Goal: Task Accomplishment & Management: Manage account settings

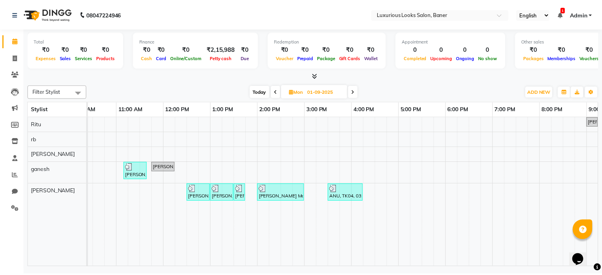
scroll to position [0, 59]
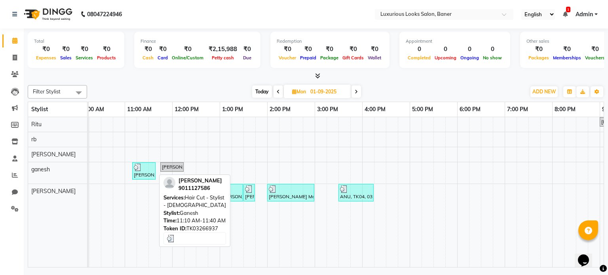
click at [140, 164] on img at bounding box center [138, 167] width 8 height 8
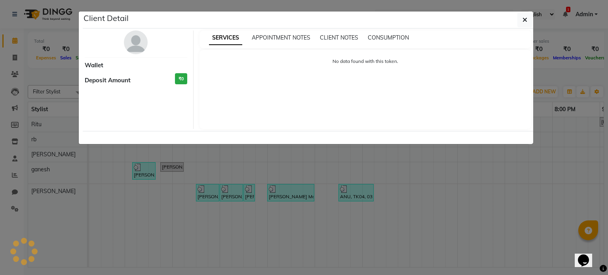
select select "3"
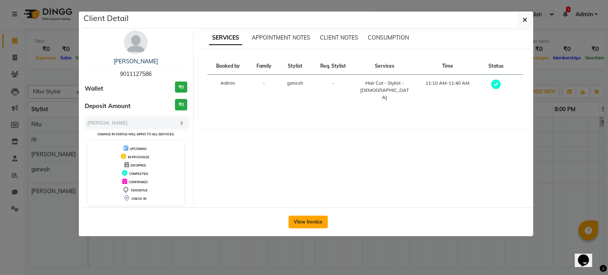
click at [298, 223] on button "View Invoice" at bounding box center [308, 222] width 39 height 13
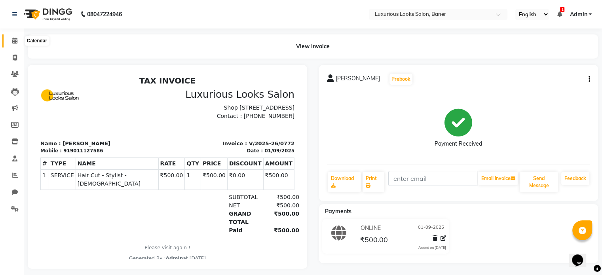
click at [17, 40] on span at bounding box center [15, 40] width 14 height 9
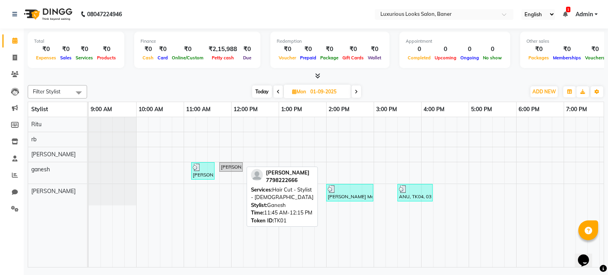
click at [232, 167] on div "[PERSON_NAME], TK01, 11:45 AM-12:15 PM, Hair Cut - Stylist - [DEMOGRAPHIC_DATA]" at bounding box center [231, 166] width 22 height 7
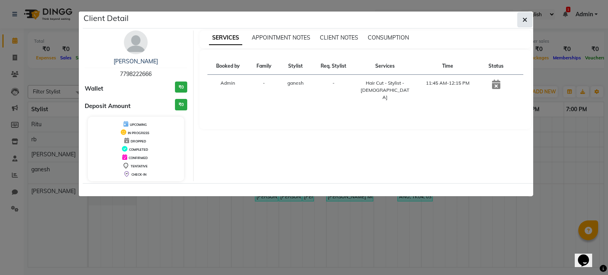
click at [524, 17] on icon "button" at bounding box center [524, 20] width 5 height 6
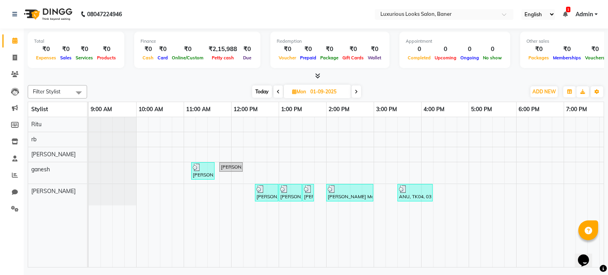
click at [360, 88] on span at bounding box center [355, 91] width 9 height 12
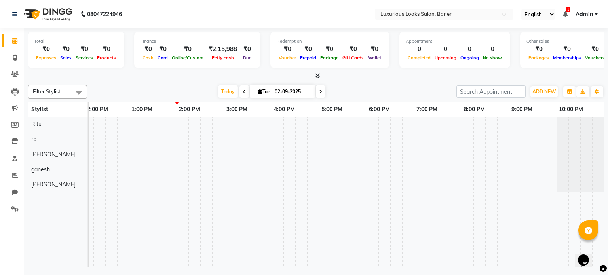
click at [243, 93] on icon at bounding box center [244, 91] width 3 height 5
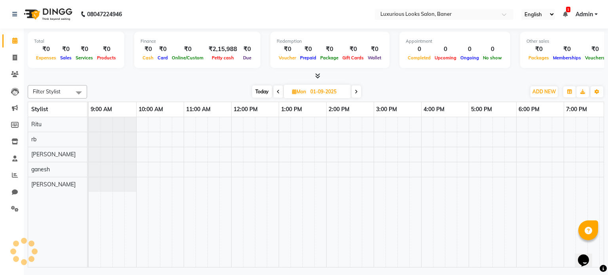
scroll to position [0, 150]
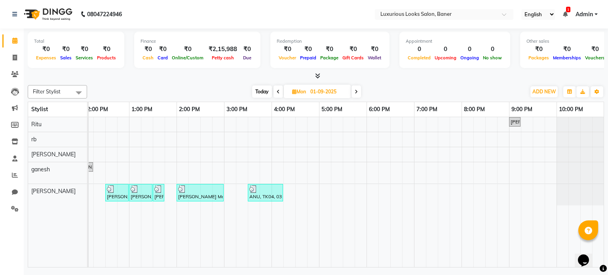
click at [277, 91] on icon at bounding box center [278, 91] width 3 height 5
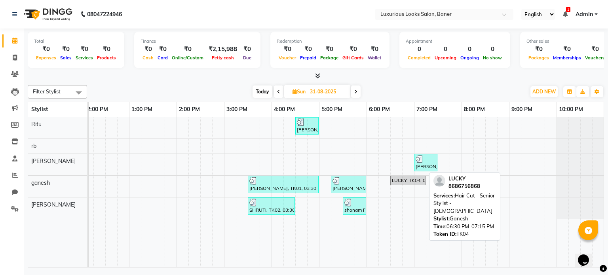
click at [398, 180] on div "LUCKY, TK04, 06:30 PM-07:15 PM, Hair Cut - Senior Stylist - [DEMOGRAPHIC_DATA]" at bounding box center [408, 180] width 34 height 7
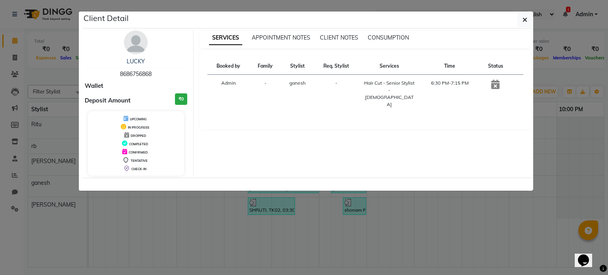
click at [355, 237] on ngb-modal-window "Client Detail LUCKY 8686756868 Wallet Deposit Amount ₹0 UPCOMING IN PROGRESS DR…" at bounding box center [304, 137] width 608 height 275
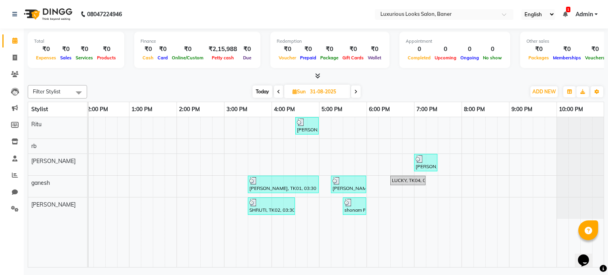
click at [276, 94] on span at bounding box center [278, 91] width 9 height 12
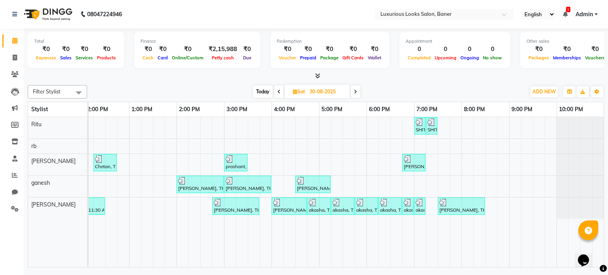
click at [353, 92] on span at bounding box center [355, 91] width 9 height 12
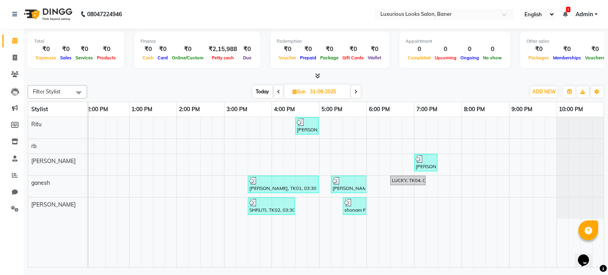
click at [353, 92] on span at bounding box center [355, 91] width 9 height 12
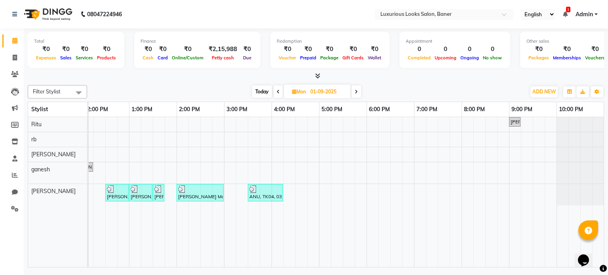
click at [353, 92] on span at bounding box center [355, 91] width 9 height 12
type input "02-09-2025"
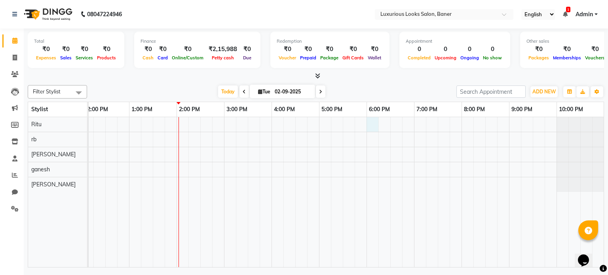
click at [370, 121] on div at bounding box center [271, 192] width 665 height 150
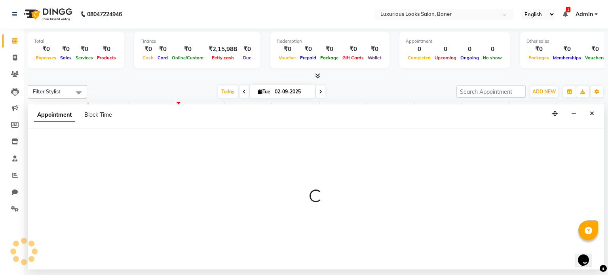
select select "68794"
select select "1080"
select select "tentative"
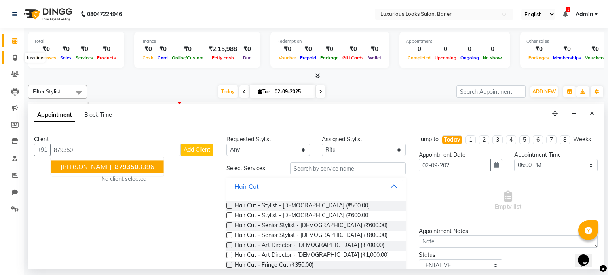
type input "879350"
click at [12, 54] on span at bounding box center [15, 57] width 14 height 9
select select "service"
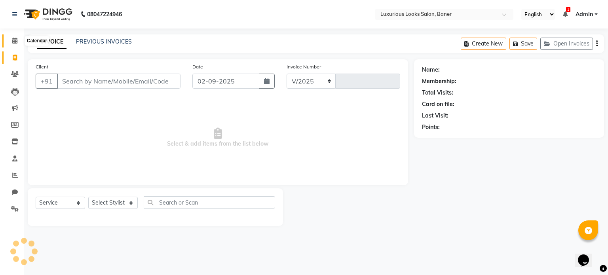
select select "7573"
type input "0773"
click at [13, 43] on icon at bounding box center [14, 41] width 5 height 6
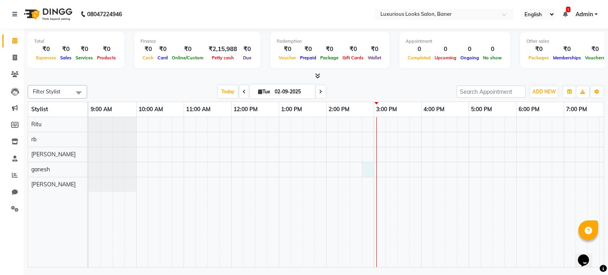
click at [370, 169] on div at bounding box center [421, 192] width 665 height 150
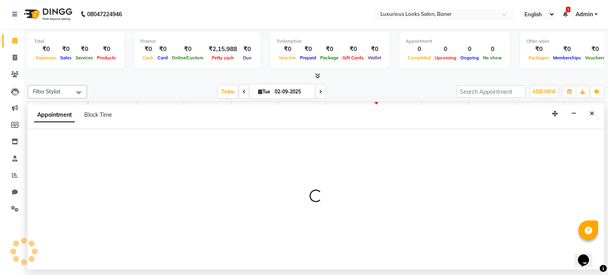
select select "88888"
select select "885"
select select "tentative"
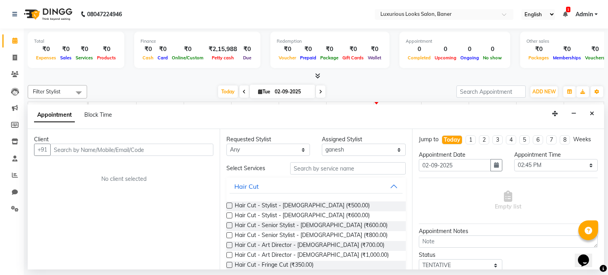
click at [115, 151] on input "text" at bounding box center [131, 150] width 163 height 12
type input "9850908488"
click at [202, 146] on span "Add Client" at bounding box center [197, 149] width 27 height 7
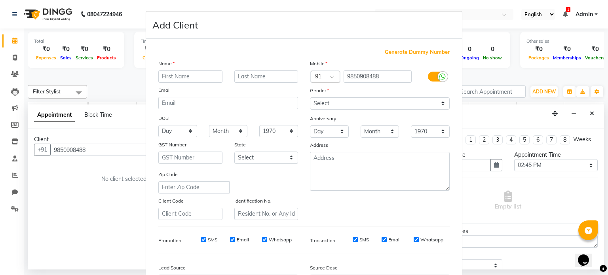
click at [191, 78] on input "text" at bounding box center [190, 76] width 64 height 12
type input "TAMBI"
click at [332, 104] on select "Select [DEMOGRAPHIC_DATA] [DEMOGRAPHIC_DATA] Other Prefer Not To Say" at bounding box center [380, 103] width 140 height 12
select select "[DEMOGRAPHIC_DATA]"
click at [310, 98] on select "Select [DEMOGRAPHIC_DATA] [DEMOGRAPHIC_DATA] Other Prefer Not To Say" at bounding box center [380, 103] width 140 height 12
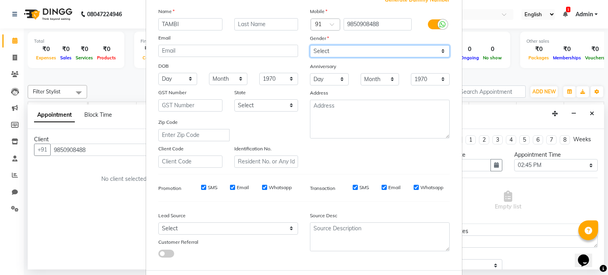
scroll to position [94, 0]
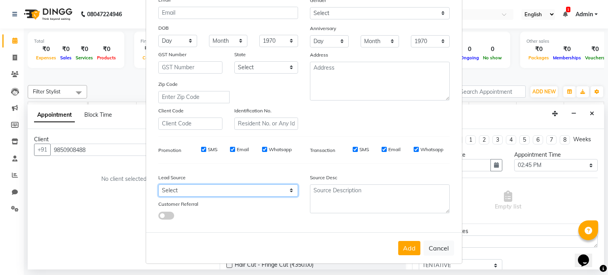
click at [238, 189] on select "Select Walk-in Referral Internet Friend Word of Mouth Advertisement Facebook Ju…" at bounding box center [228, 190] width 140 height 12
select select "51356"
click at [158, 184] on select "Select Walk-in Referral Internet Friend Word of Mouth Advertisement Facebook Ju…" at bounding box center [228, 190] width 140 height 12
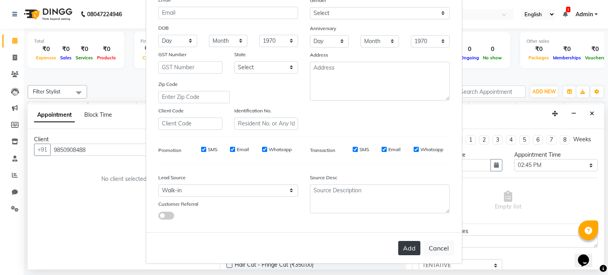
click at [406, 247] on button "Add" at bounding box center [409, 248] width 22 height 14
select select
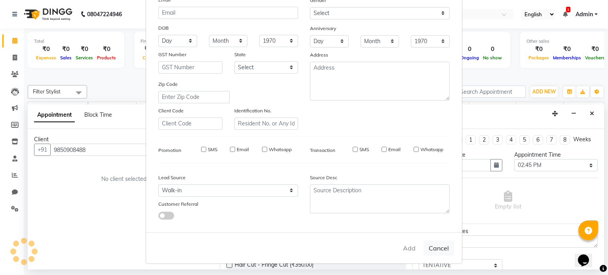
select select
checkbox input "false"
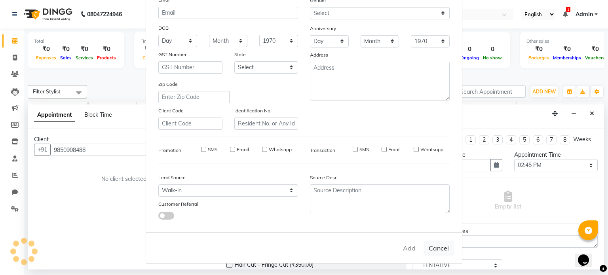
checkbox input "false"
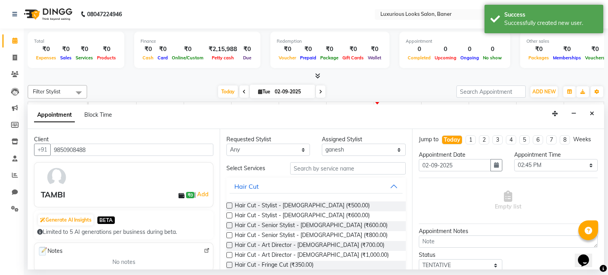
click at [230, 214] on label at bounding box center [229, 216] width 6 height 6
click at [230, 214] on input "checkbox" at bounding box center [228, 216] width 5 height 5
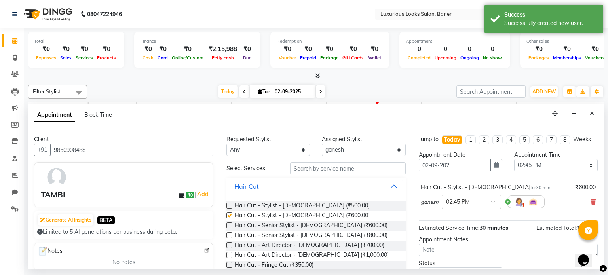
checkbox input "false"
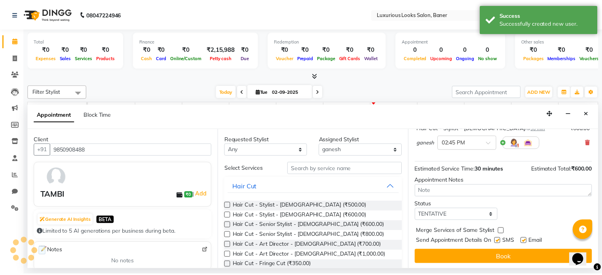
scroll to position [60, 0]
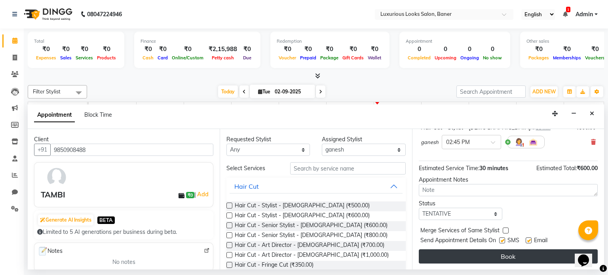
click at [510, 255] on button "Book" at bounding box center [508, 256] width 179 height 14
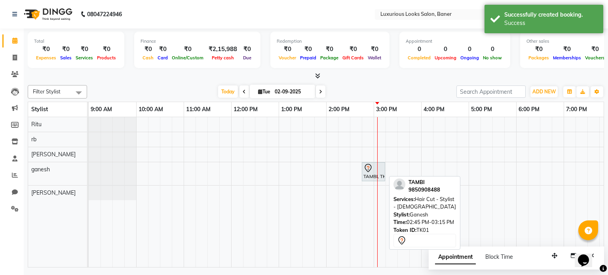
click at [367, 167] on icon at bounding box center [367, 167] width 9 height 9
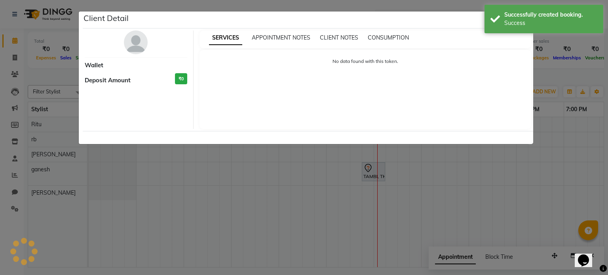
select select "7"
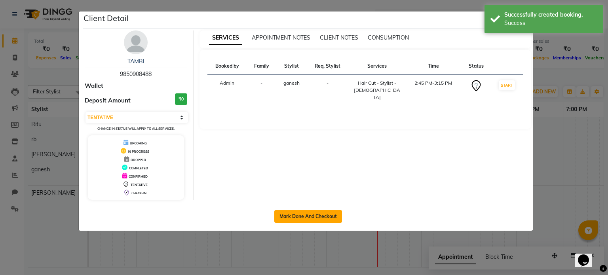
click at [312, 213] on button "Mark Done And Checkout" at bounding box center [308, 216] width 68 height 13
select select "7573"
select select "service"
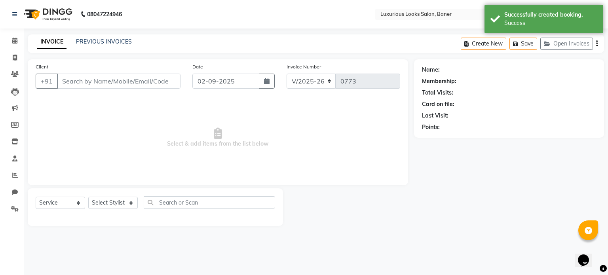
type input "9850908488"
select select "88888"
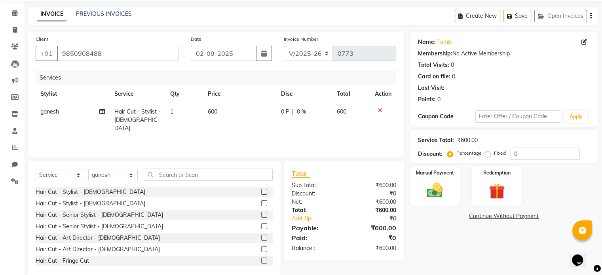
scroll to position [42, 0]
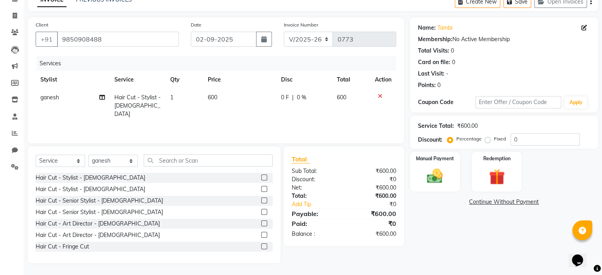
click at [285, 99] on span "0 F" at bounding box center [285, 97] width 8 height 8
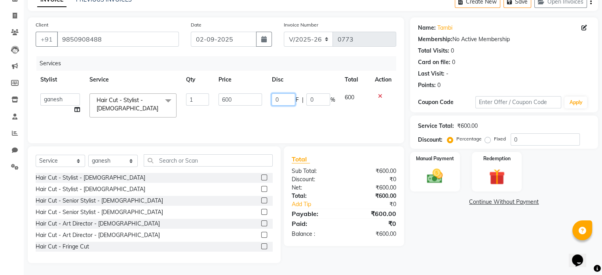
click at [288, 101] on input "0" at bounding box center [283, 99] width 24 height 12
type input "0"
type input "200"
click at [344, 232] on div "₹600.00" at bounding box center [373, 234] width 58 height 8
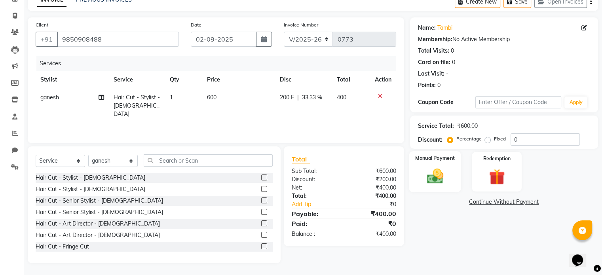
click at [431, 172] on img at bounding box center [434, 176] width 27 height 19
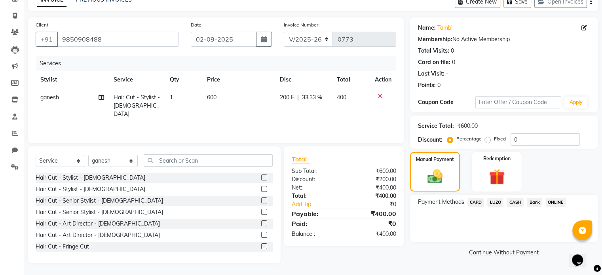
click at [516, 202] on span "CASH" at bounding box center [515, 202] width 17 height 9
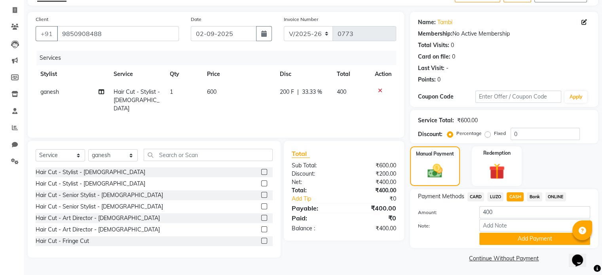
scroll to position [49, 0]
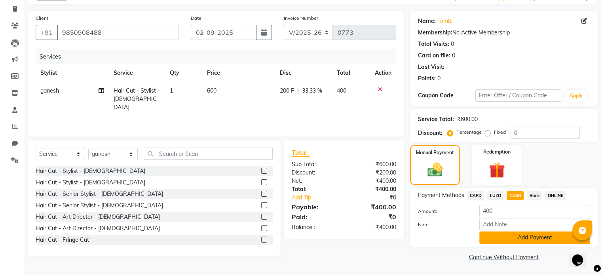
click at [531, 237] on button "Add Payment" at bounding box center [534, 238] width 111 height 12
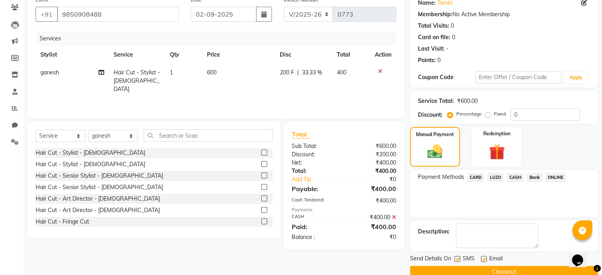
scroll to position [81, 0]
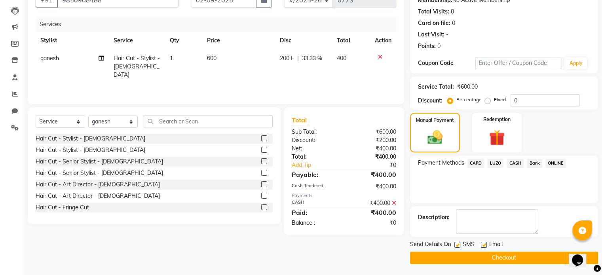
click at [484, 244] on label at bounding box center [484, 245] width 6 height 6
click at [484, 244] on input "checkbox" at bounding box center [483, 245] width 5 height 5
checkbox input "false"
click at [495, 256] on button "Checkout" at bounding box center [504, 258] width 188 height 12
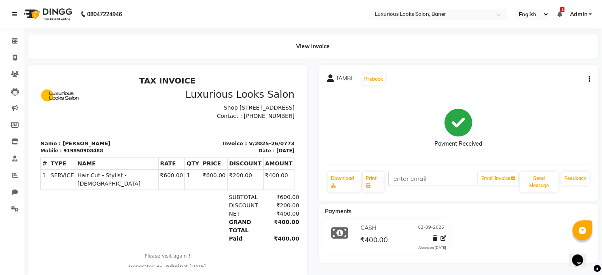
click at [13, 17] on icon at bounding box center [14, 14] width 5 height 6
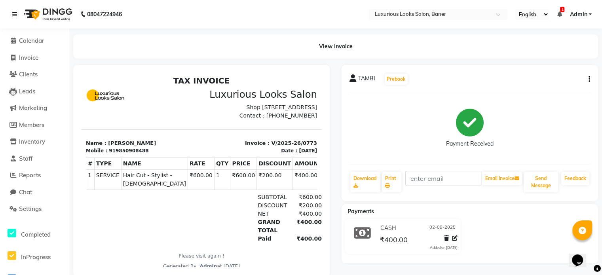
click at [13, 17] on icon at bounding box center [14, 14] width 5 height 6
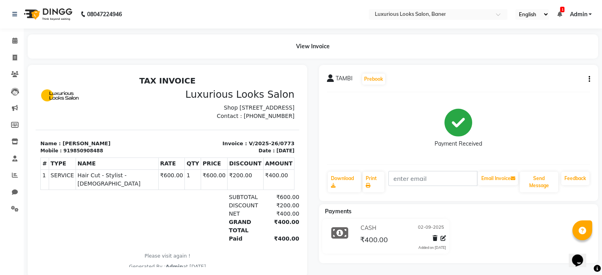
click at [47, 10] on img at bounding box center [47, 14] width 54 height 22
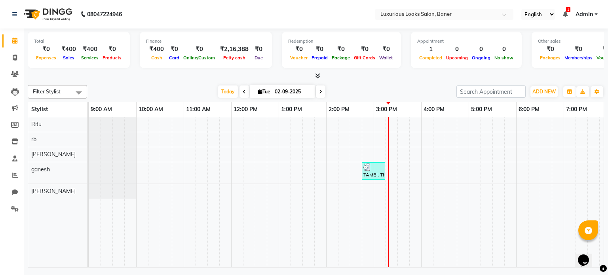
click at [76, 90] on span at bounding box center [79, 92] width 16 height 15
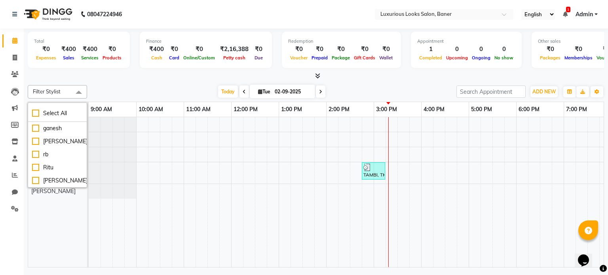
click at [119, 197] on div at bounding box center [112, 191] width 47 height 15
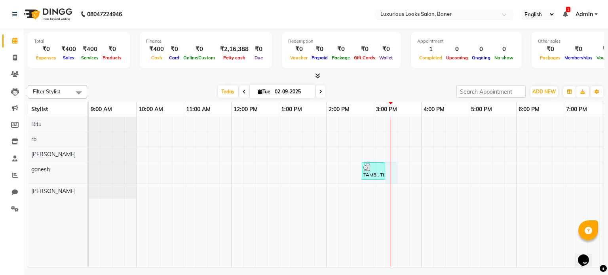
click at [387, 170] on div "TAMBI, TK01, 02:45 PM-03:15 PM, Hair Cut - Stylist - [DEMOGRAPHIC_DATA]" at bounding box center [421, 192] width 665 height 150
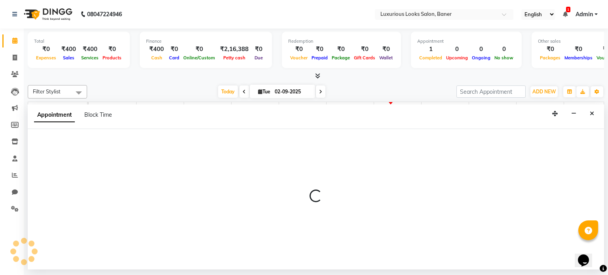
select select "88888"
select select "915"
select select "tentative"
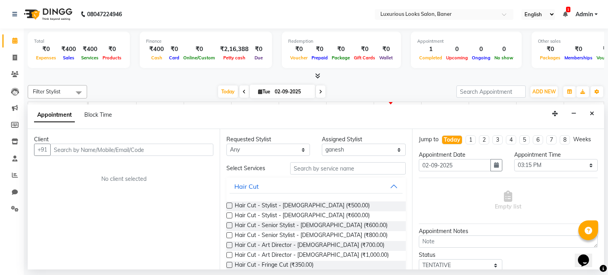
click at [70, 147] on input "text" at bounding box center [131, 150] width 163 height 12
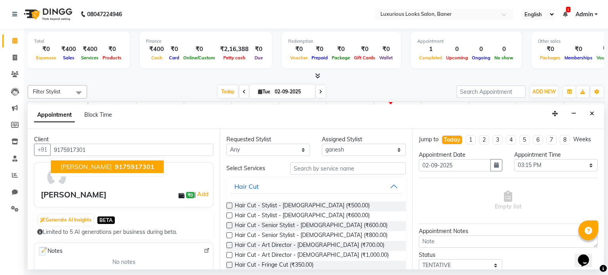
click at [93, 167] on span "[PERSON_NAME]" at bounding box center [86, 167] width 51 height 8
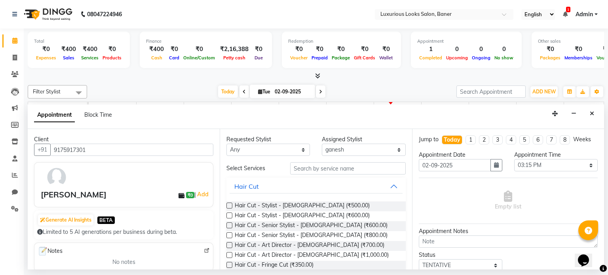
type input "9175917301"
click at [230, 213] on label at bounding box center [229, 216] width 6 height 6
click at [230, 214] on input "checkbox" at bounding box center [228, 216] width 5 height 5
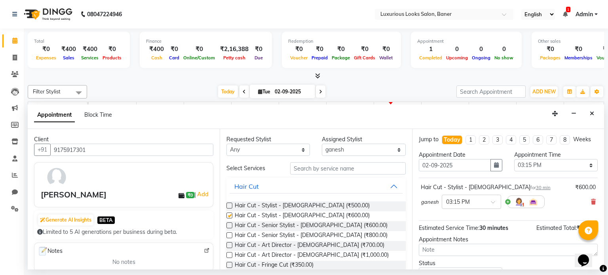
checkbox input "false"
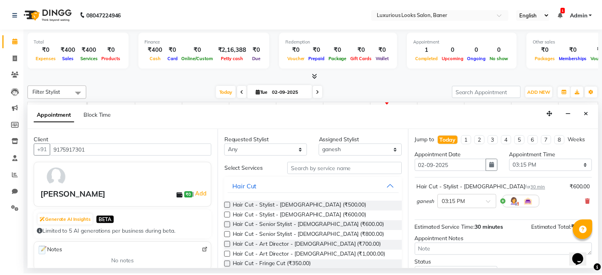
scroll to position [60, 0]
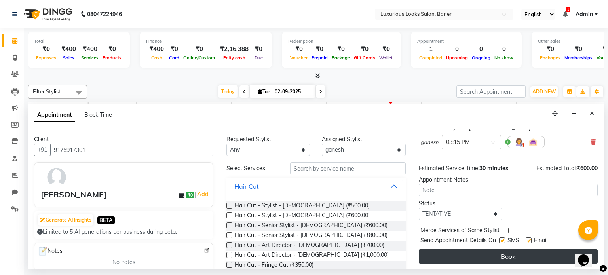
click at [488, 253] on button "Book" at bounding box center [508, 256] width 179 height 14
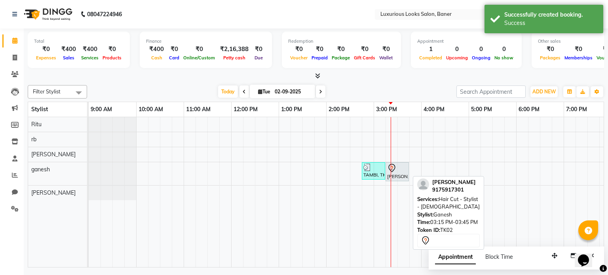
click at [399, 171] on div at bounding box center [397, 167] width 20 height 9
select select "7"
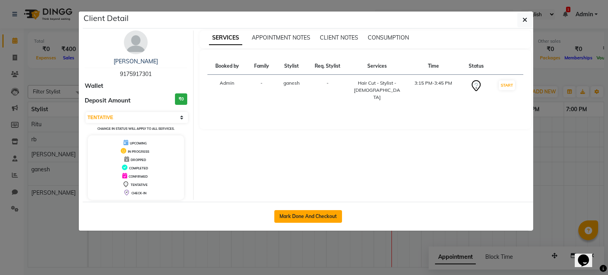
click at [299, 215] on button "Mark Done And Checkout" at bounding box center [308, 216] width 68 height 13
select select "service"
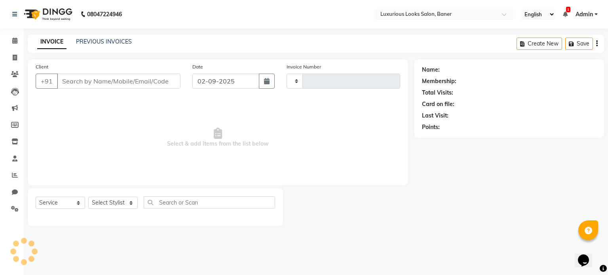
type input "0774"
select select "7573"
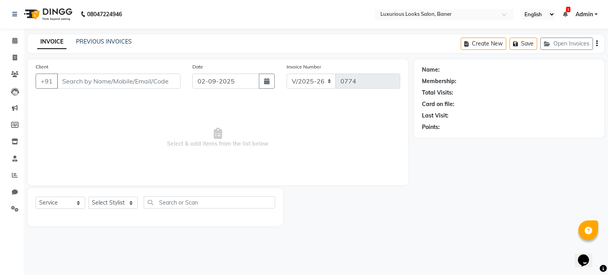
type input "9175917301"
select select "88888"
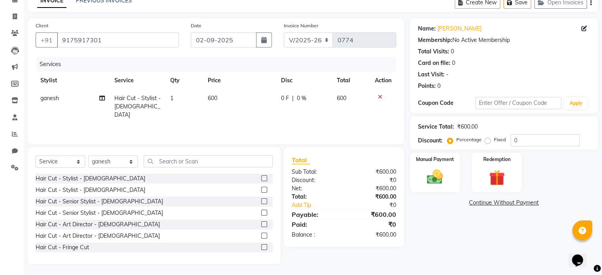
scroll to position [42, 0]
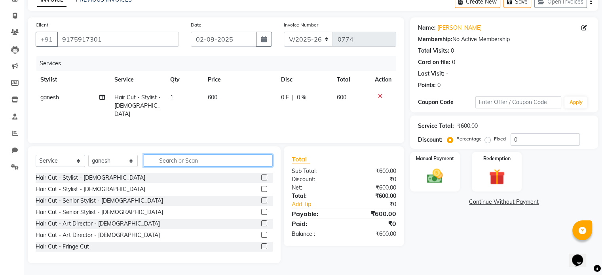
click at [187, 161] on input "text" at bounding box center [208, 160] width 129 height 12
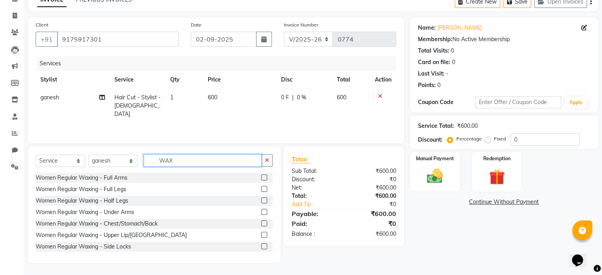
type input "WAX"
click at [261, 235] on label at bounding box center [264, 235] width 6 height 6
click at [261, 235] on input "checkbox" at bounding box center [263, 235] width 5 height 5
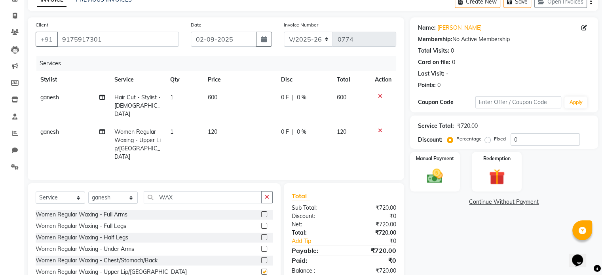
checkbox input "false"
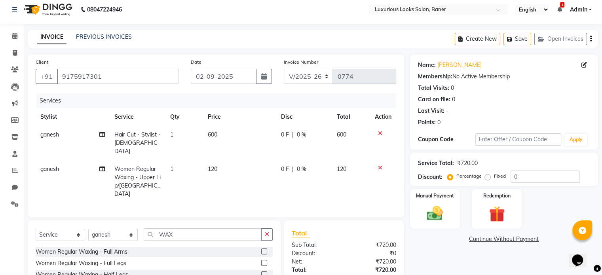
scroll to position [0, 0]
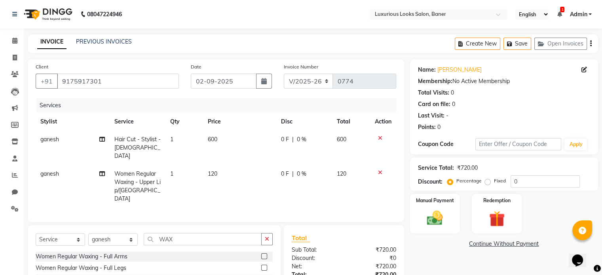
click at [285, 140] on span "0 F" at bounding box center [285, 139] width 8 height 8
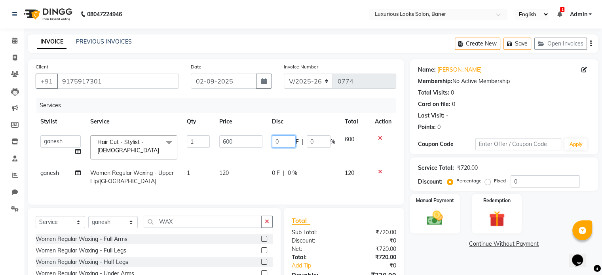
click at [287, 141] on input "0" at bounding box center [284, 141] width 24 height 12
type input "200"
click at [310, 157] on tbody "[PERSON_NAME] rb Ritu [PERSON_NAME] Hair Cut - Stylist - [DEMOGRAPHIC_DATA] x H…" at bounding box center [216, 161] width 361 height 60
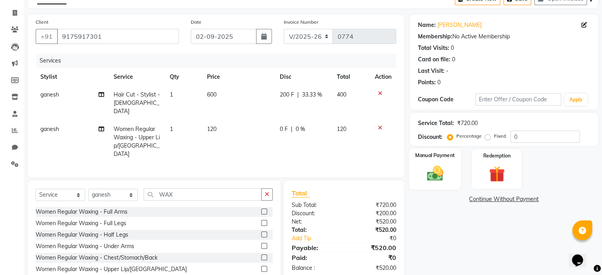
scroll to position [68, 0]
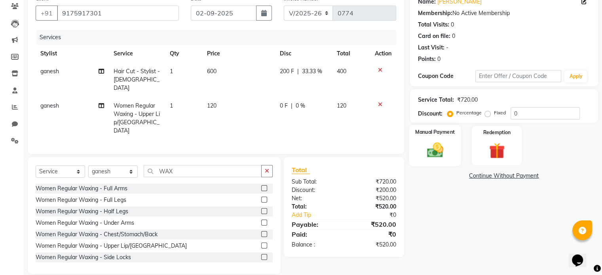
click at [431, 137] on div "Manual Payment" at bounding box center [435, 145] width 52 height 41
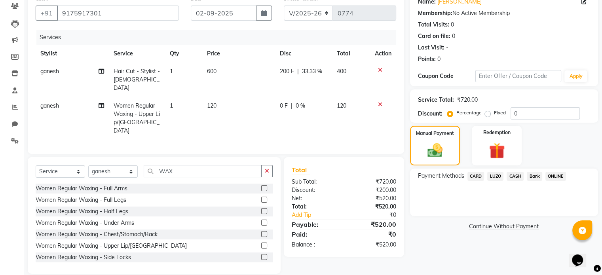
click at [558, 175] on span "ONLINE" at bounding box center [555, 176] width 21 height 9
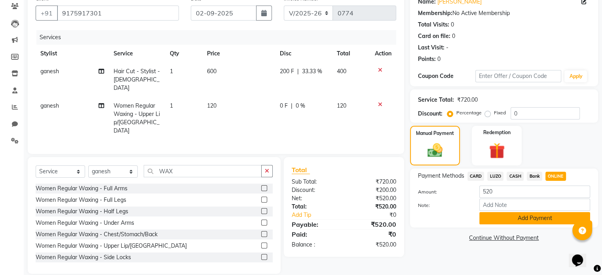
click at [534, 216] on button "Add Payment" at bounding box center [534, 218] width 111 height 12
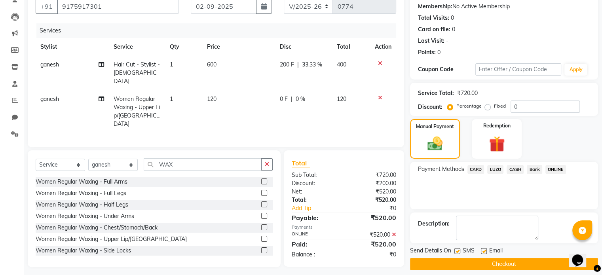
scroll to position [81, 0]
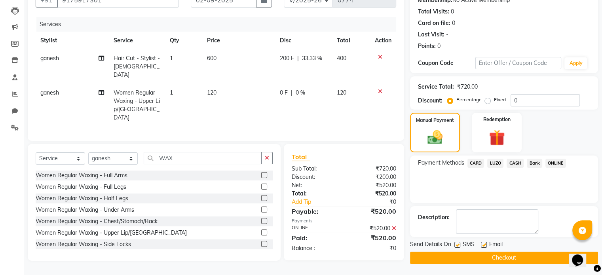
click at [484, 242] on label at bounding box center [484, 245] width 6 height 6
click at [484, 243] on input "checkbox" at bounding box center [483, 245] width 5 height 5
checkbox input "false"
click at [500, 256] on button "Checkout" at bounding box center [504, 258] width 188 height 12
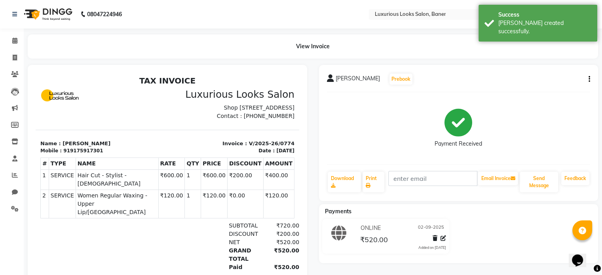
click at [33, 8] on img at bounding box center [47, 14] width 54 height 22
